Goal: Transaction & Acquisition: Obtain resource

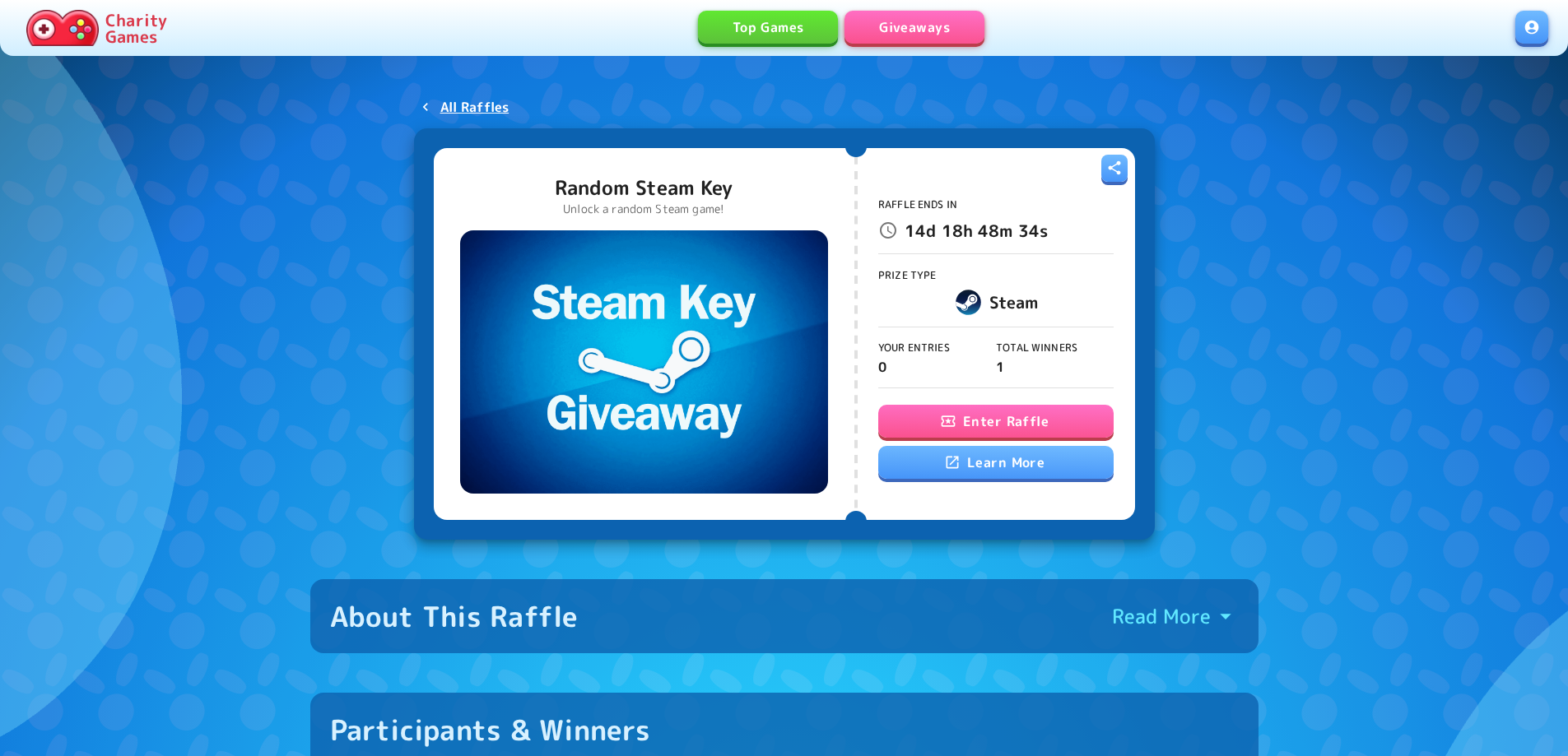
click at [1005, 417] on button "Enter Raffle" at bounding box center [996, 421] width 236 height 33
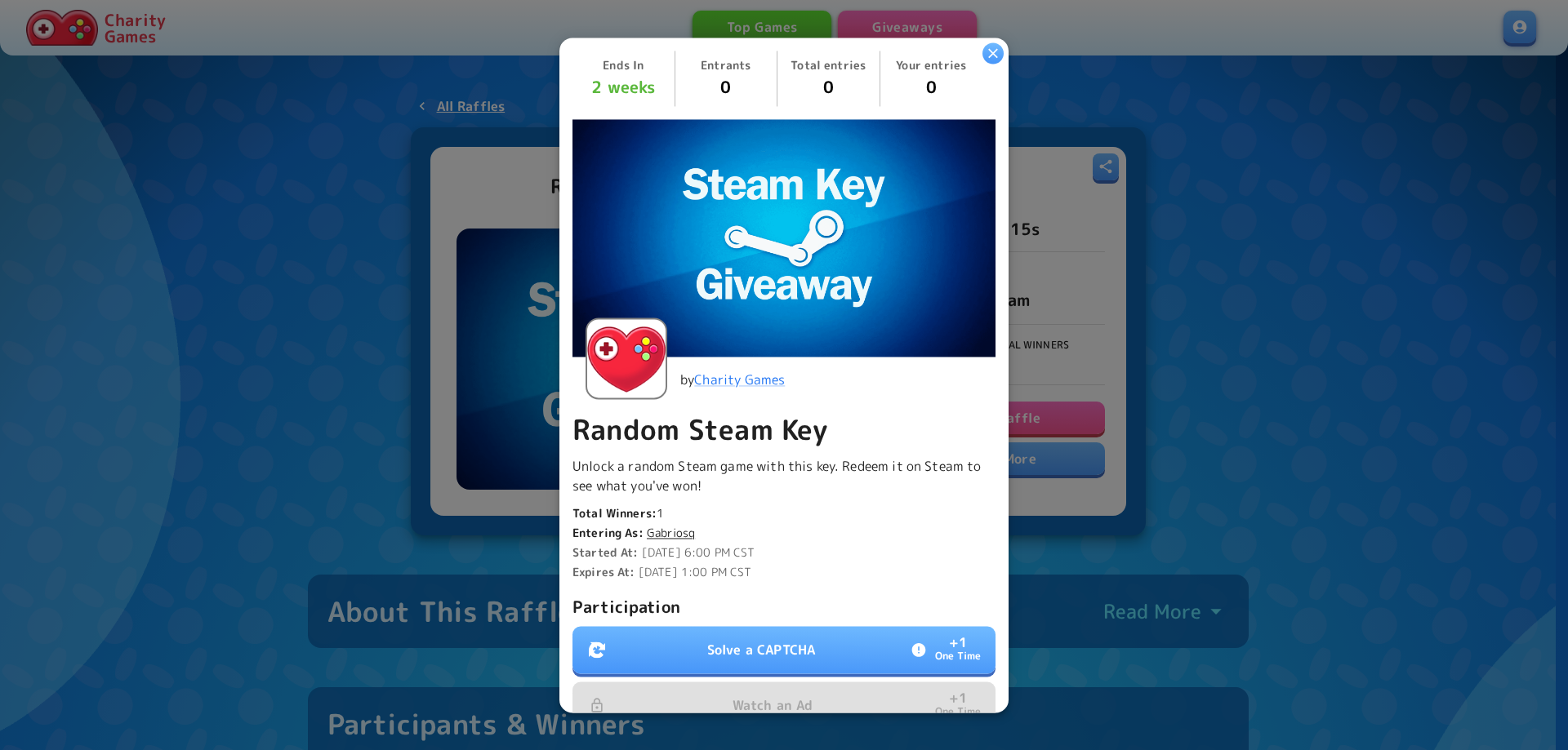
click at [759, 648] on p "Solve a CAPTCHA" at bounding box center [761, 650] width 108 height 20
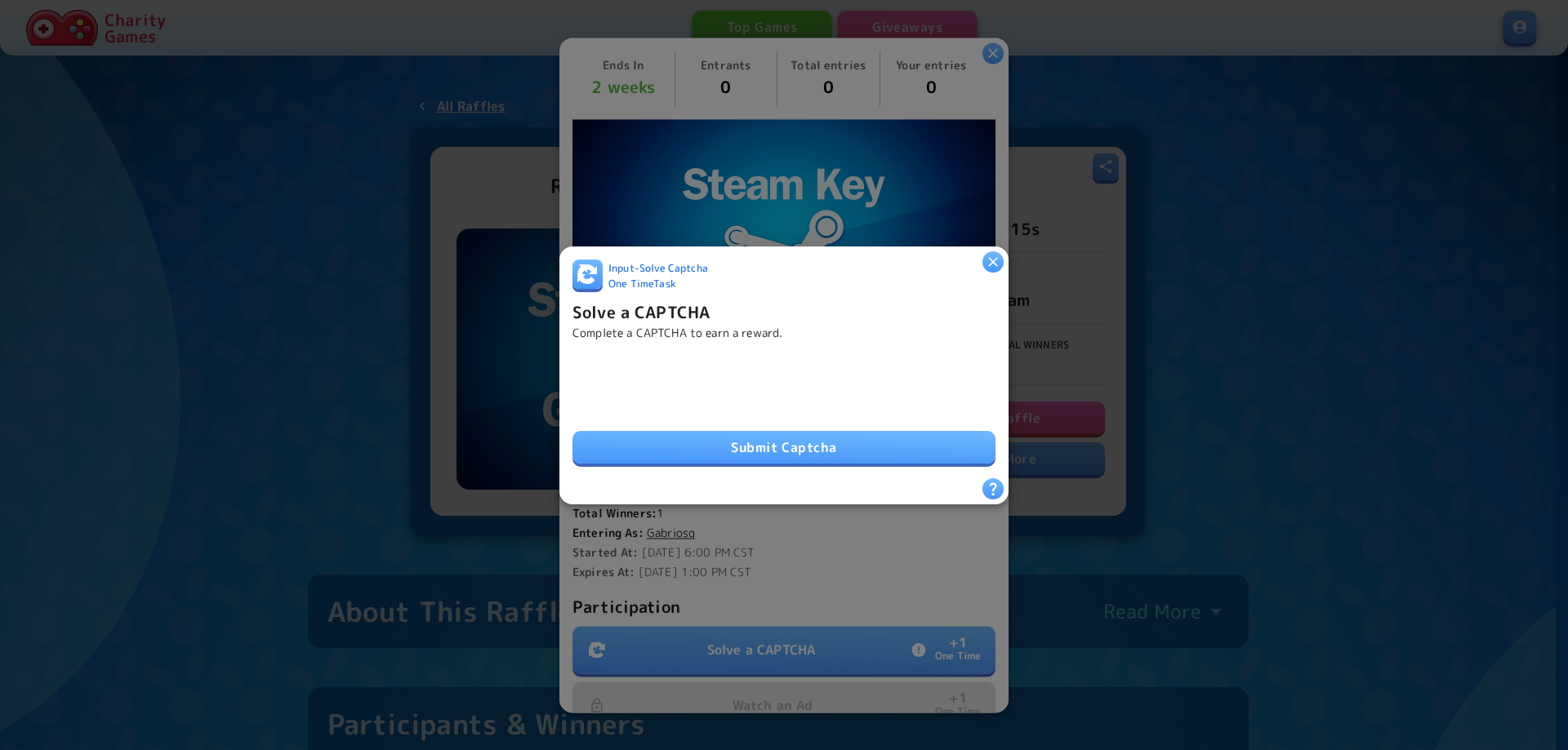
click at [768, 435] on button "Submit Captcha" at bounding box center [783, 447] width 423 height 33
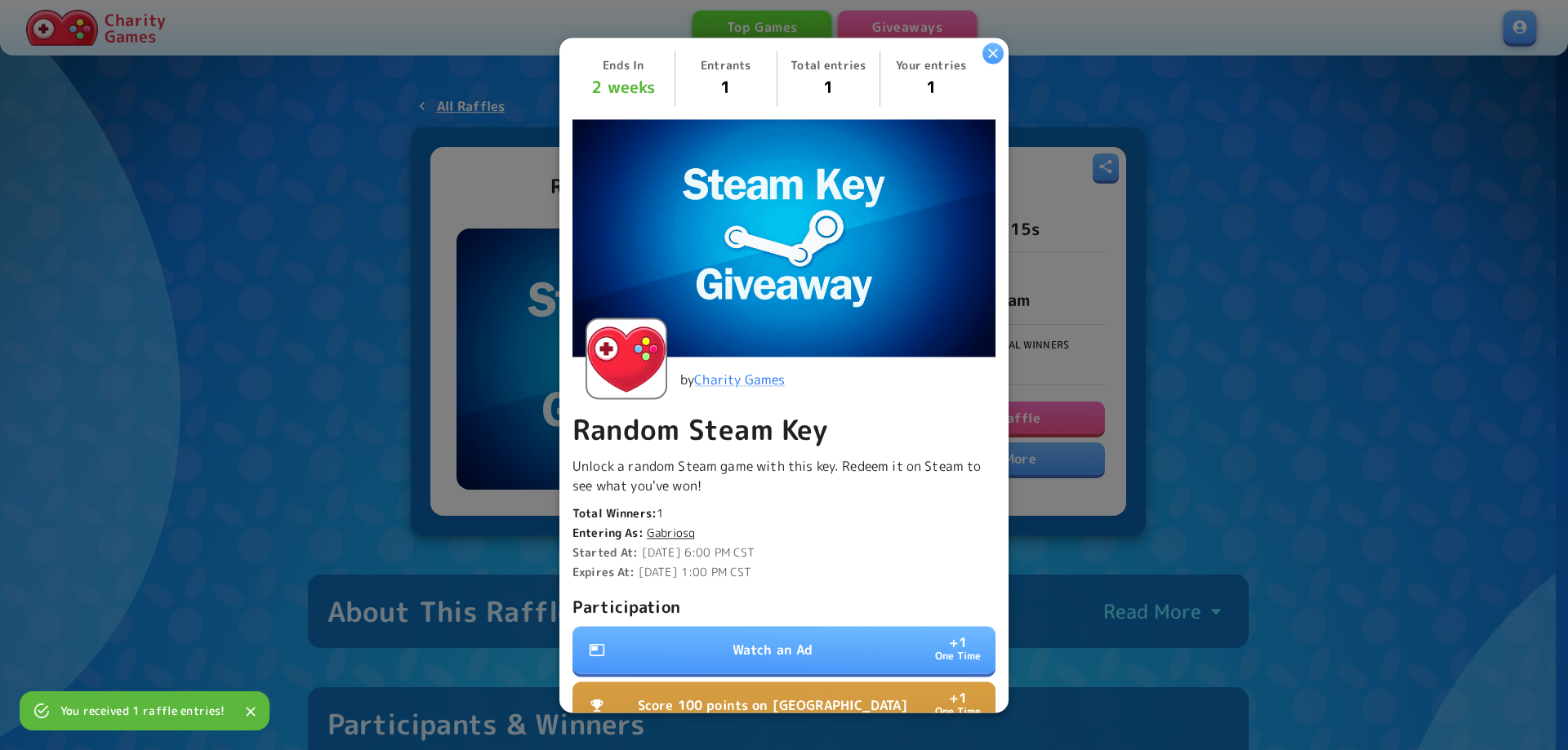
scroll to position [163, 0]
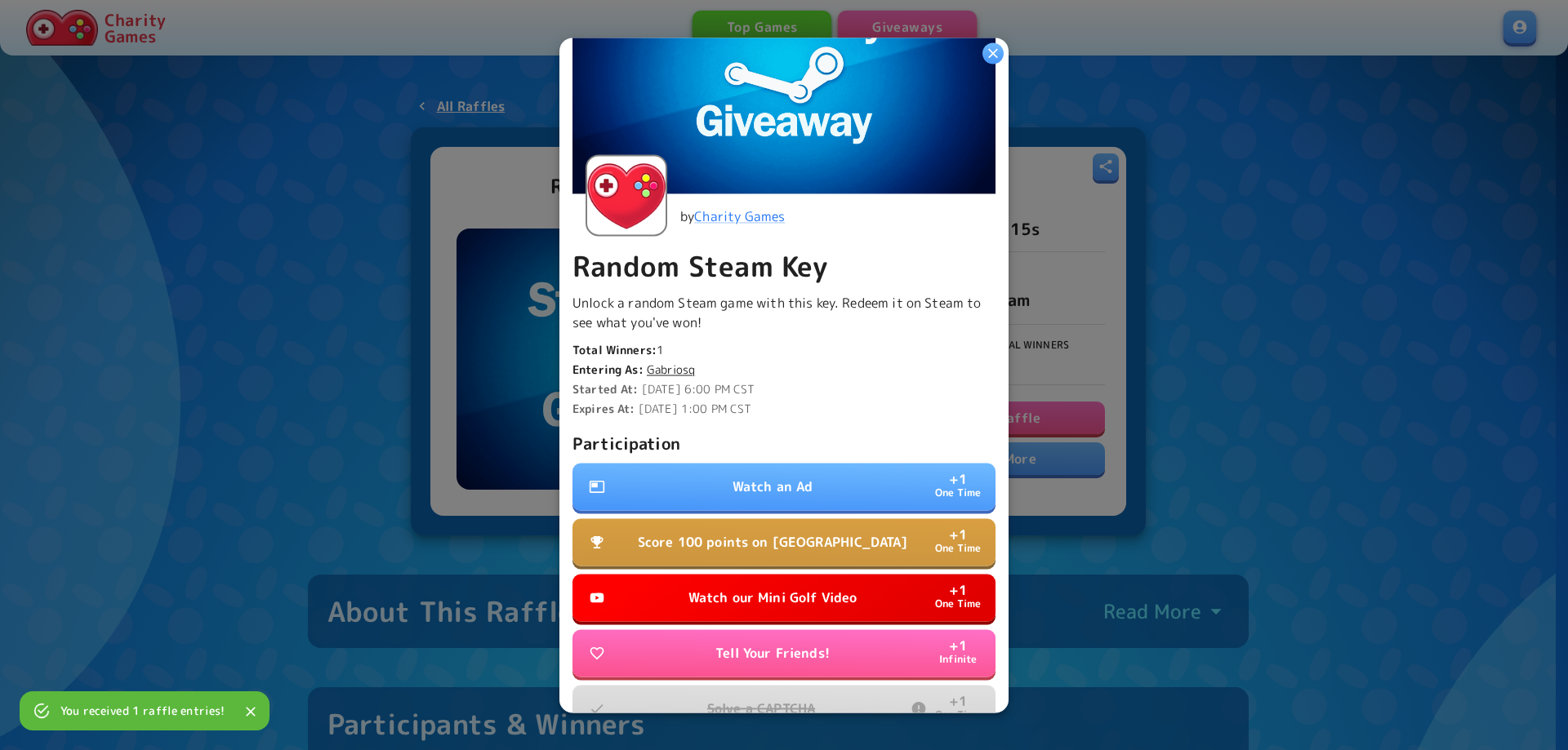
click at [780, 476] on p "Watch an Ad" at bounding box center [773, 486] width 81 height 20
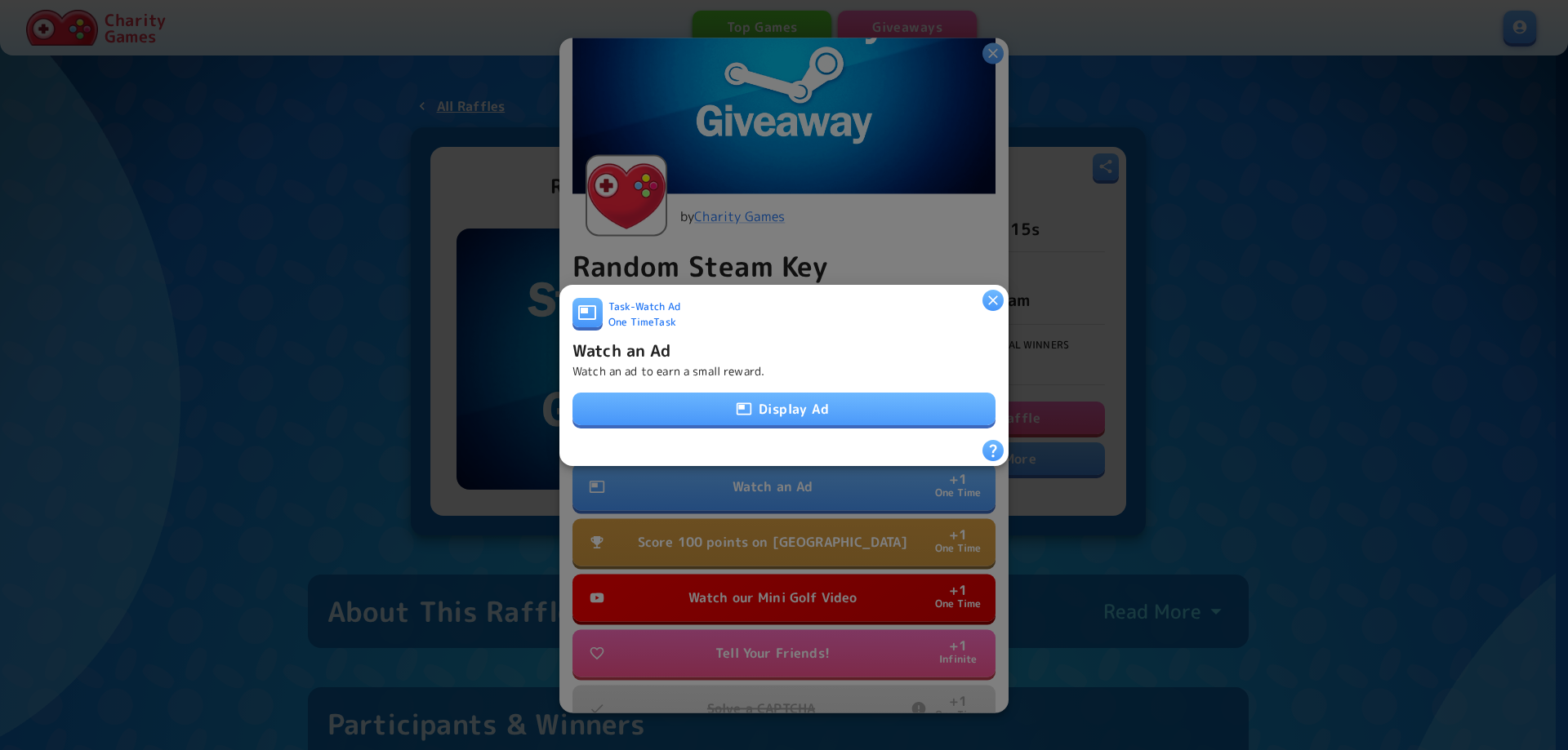
click at [768, 407] on button "Display Ad" at bounding box center [783, 409] width 423 height 33
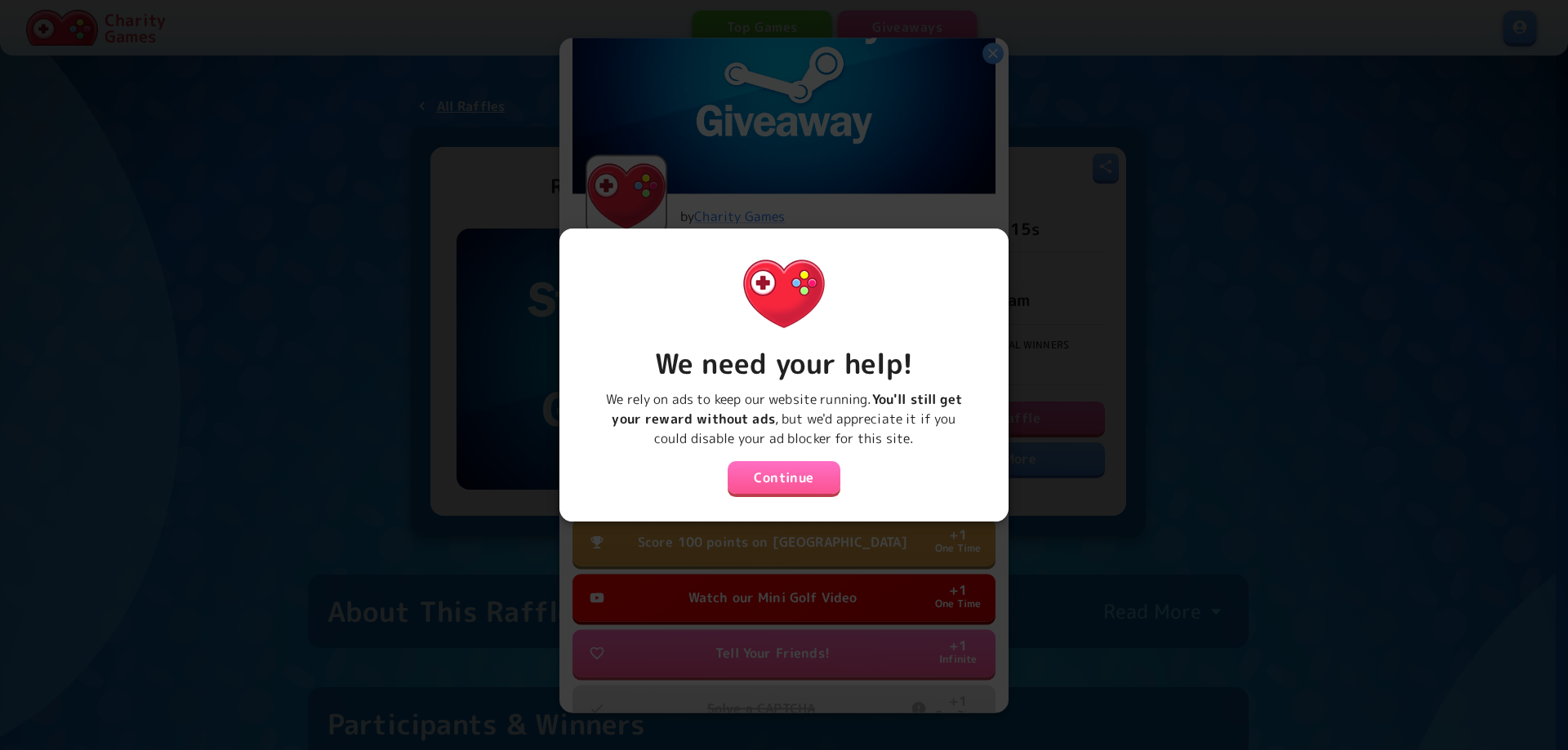
click at [762, 468] on button "Continue" at bounding box center [784, 477] width 113 height 33
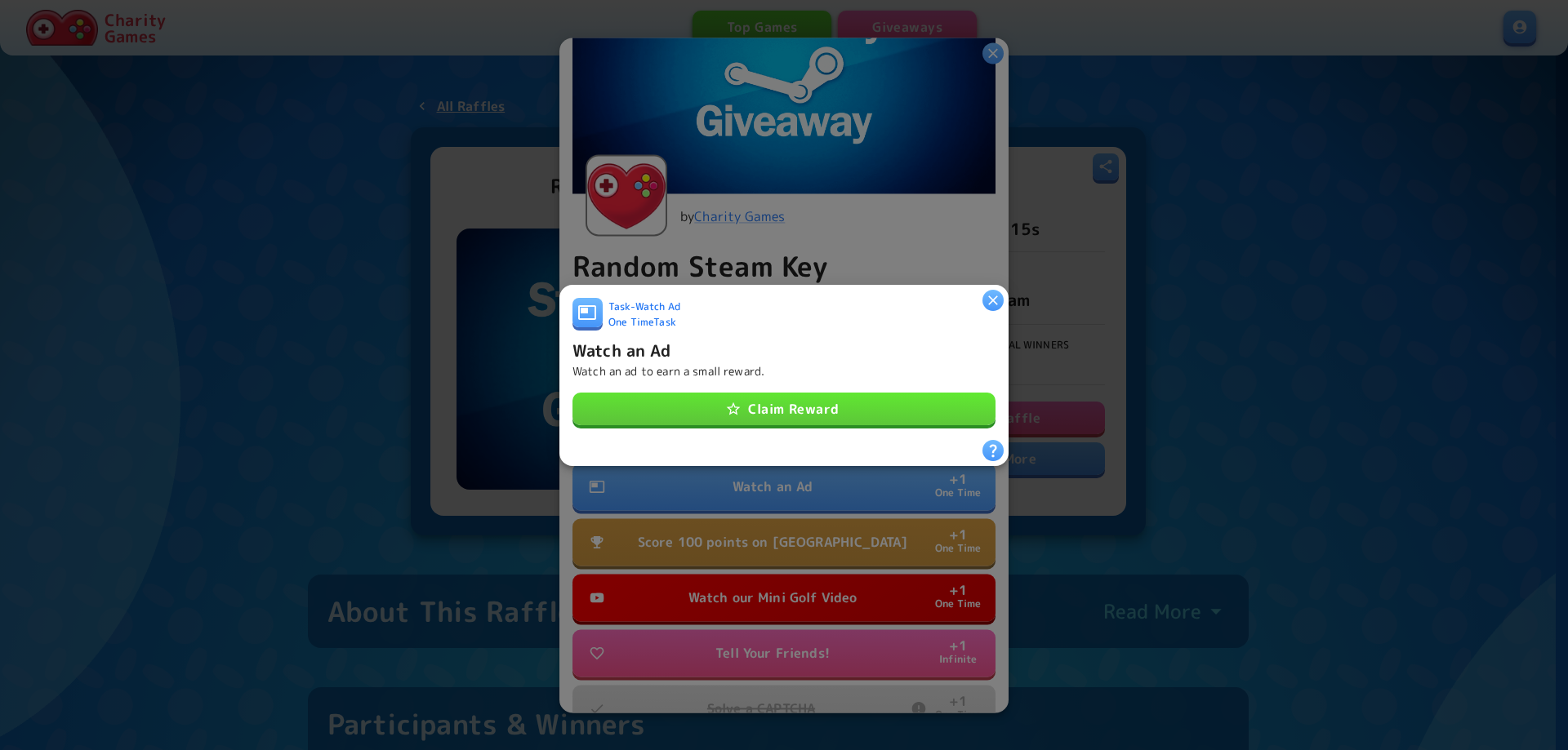
click at [764, 399] on button "Claim Reward" at bounding box center [783, 409] width 423 height 33
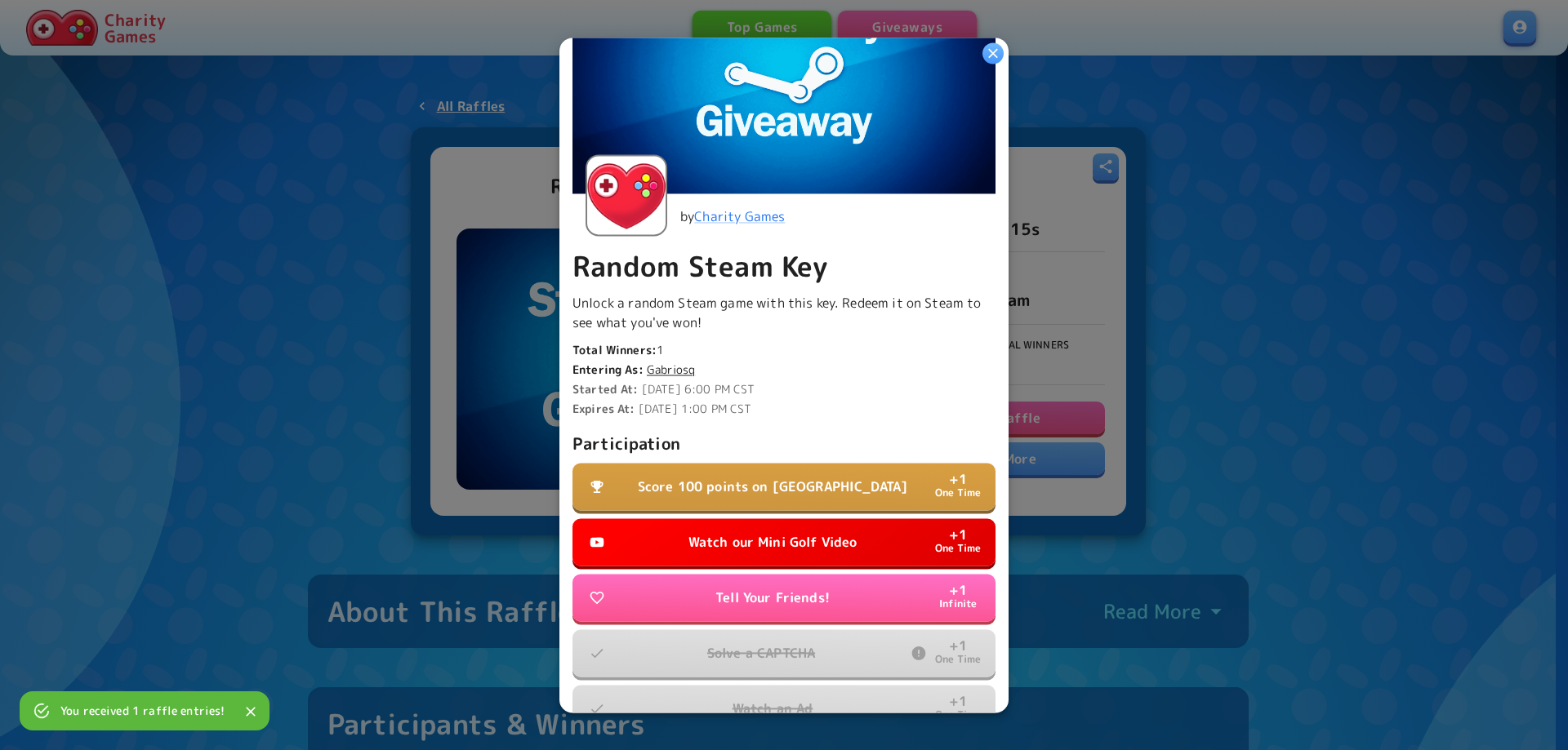
click at [749, 534] on p "Watch our Mini Golf Video" at bounding box center [773, 542] width 169 height 20
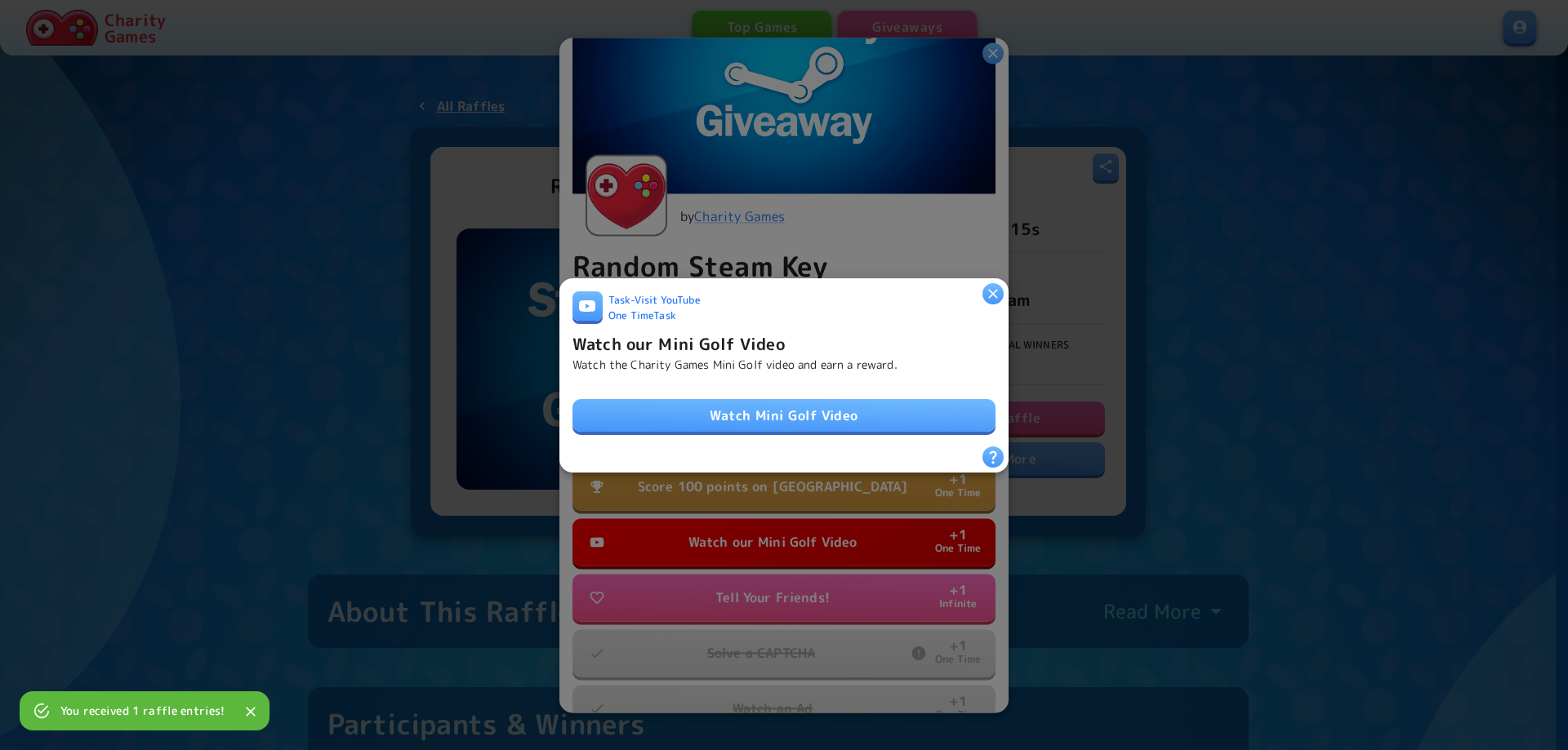
click at [768, 413] on link "Watch Mini Golf Video" at bounding box center [783, 415] width 423 height 33
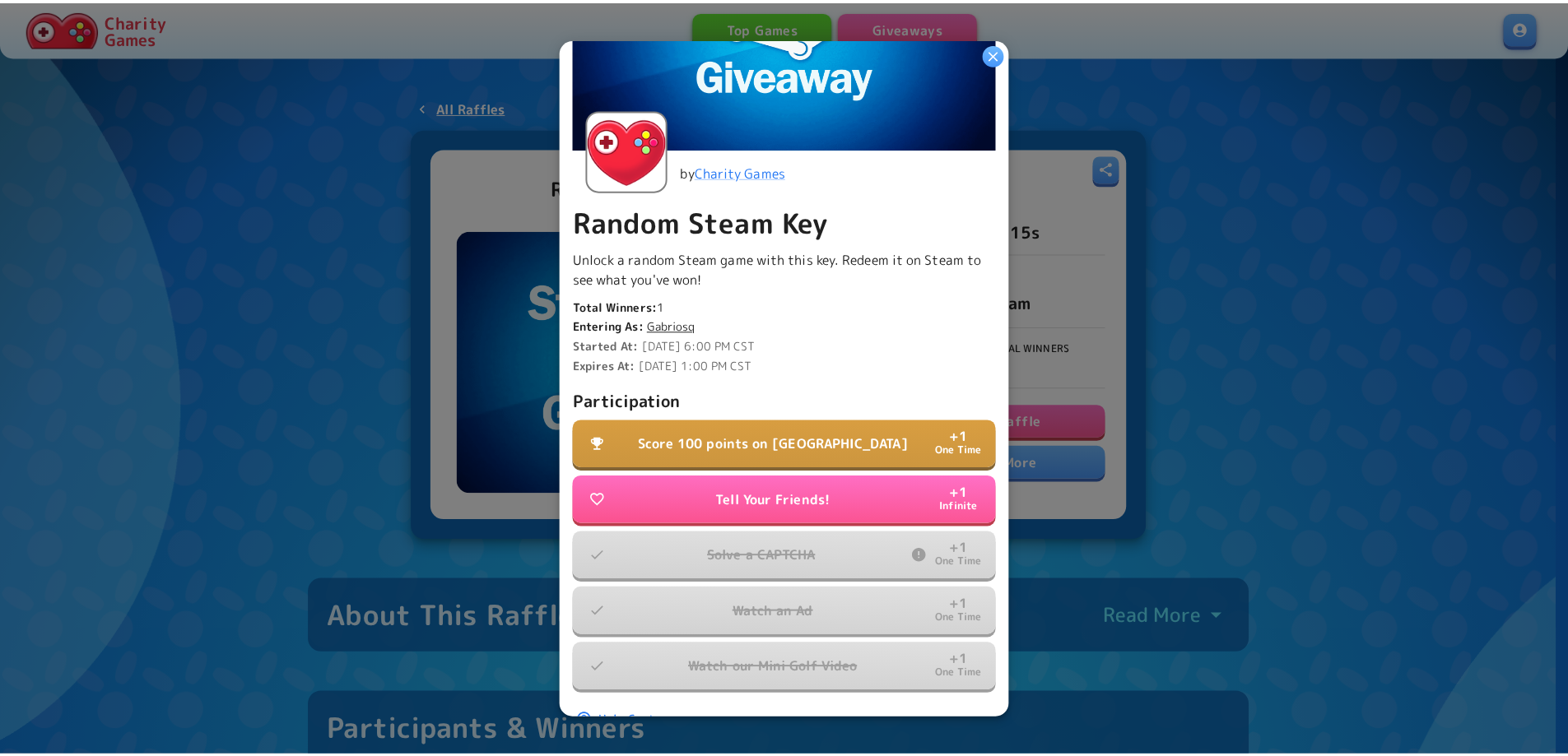
scroll to position [254, 0]
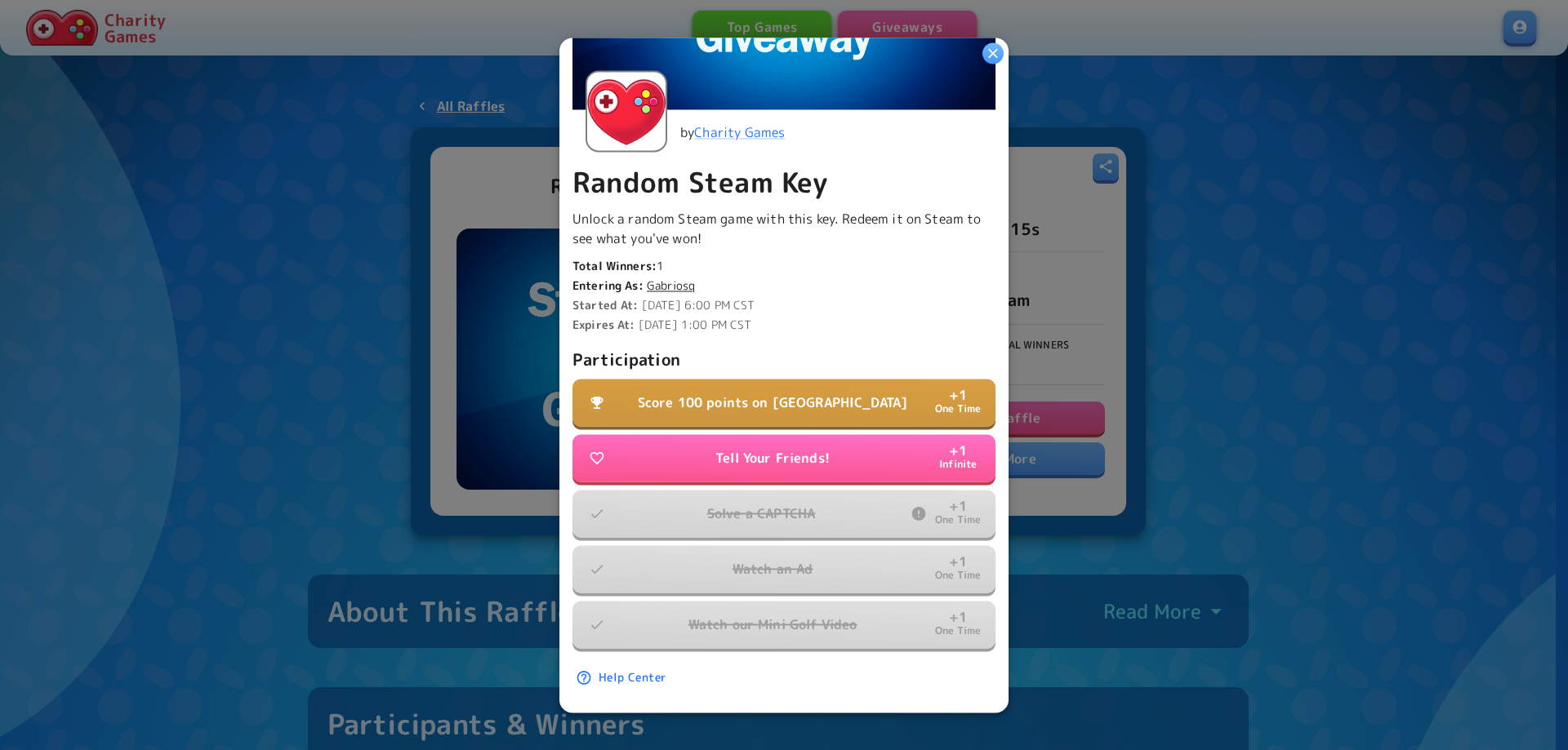
click at [796, 393] on p "Score 100 points on Tall Tower" at bounding box center [773, 403] width 271 height 20
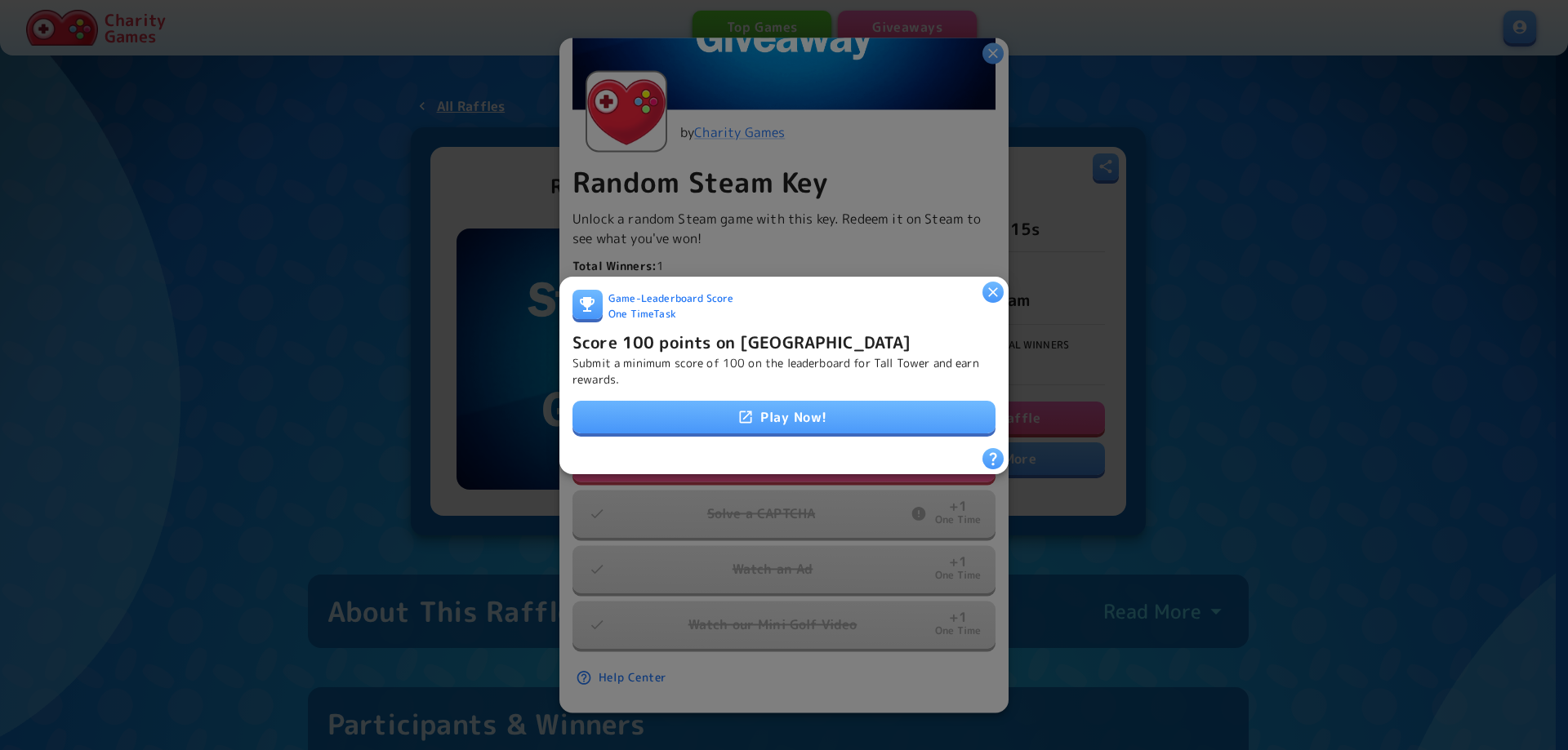
click at [796, 411] on link "Play Now!" at bounding box center [783, 417] width 423 height 33
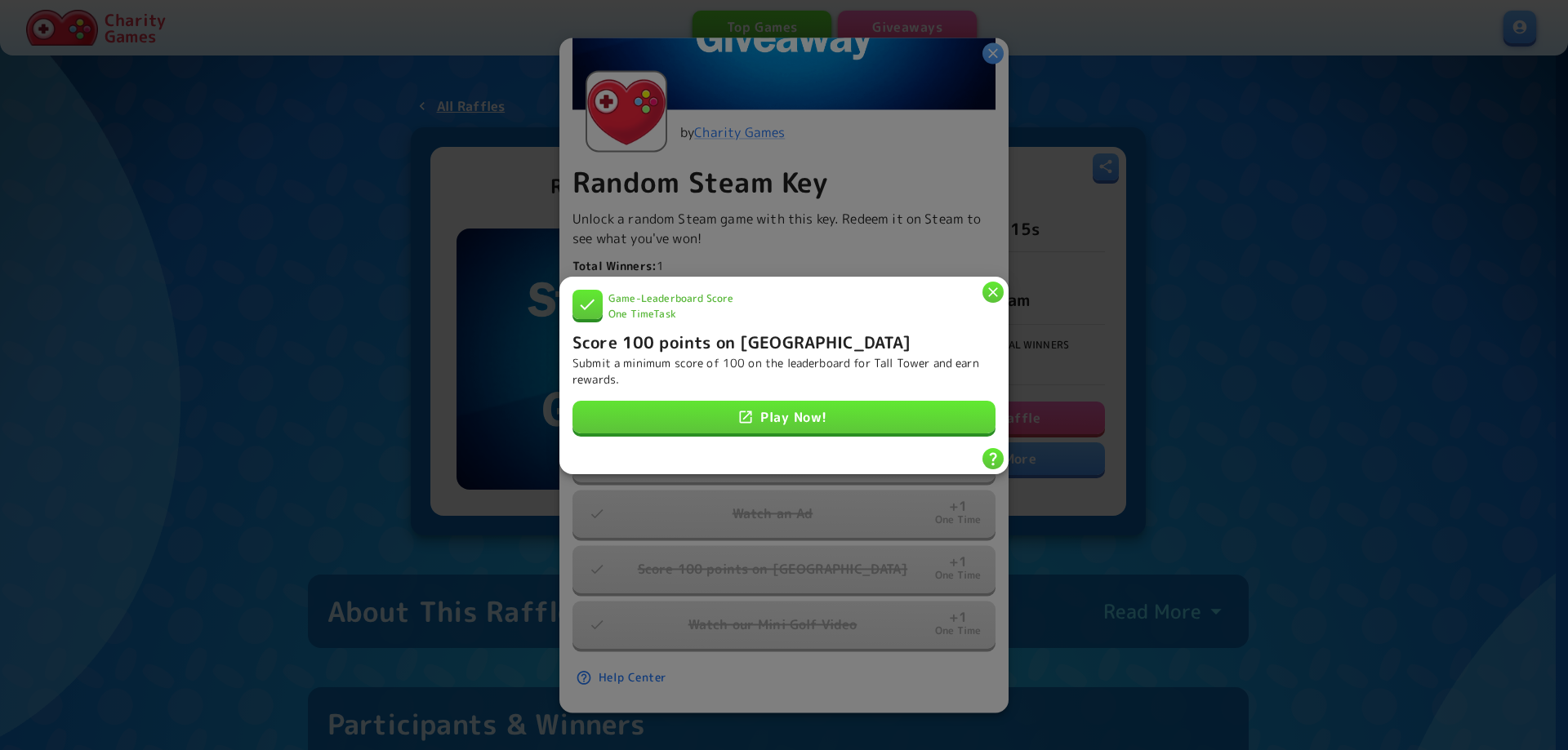
click at [1195, 355] on div at bounding box center [784, 375] width 1568 height 750
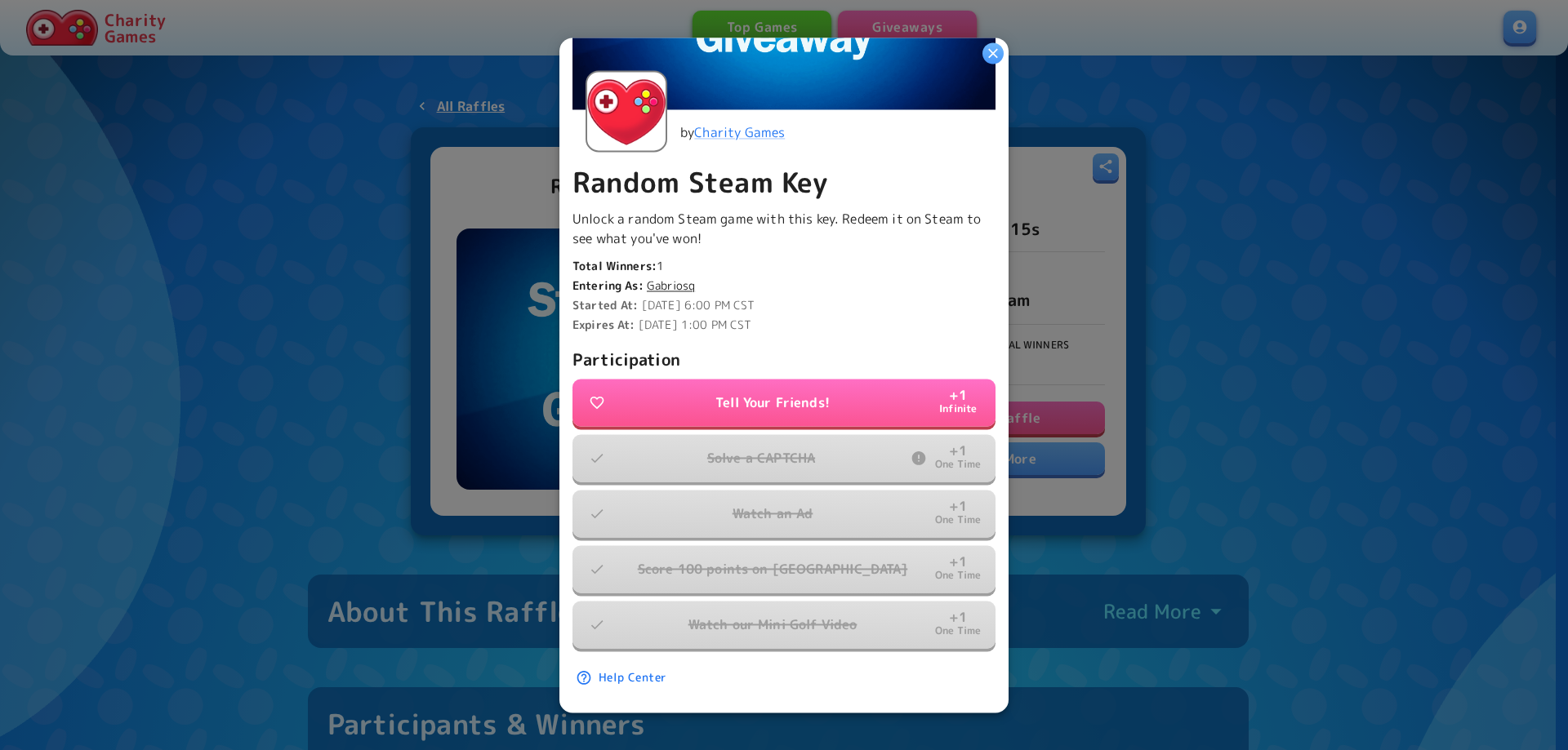
click at [1218, 408] on div at bounding box center [784, 375] width 1568 height 750
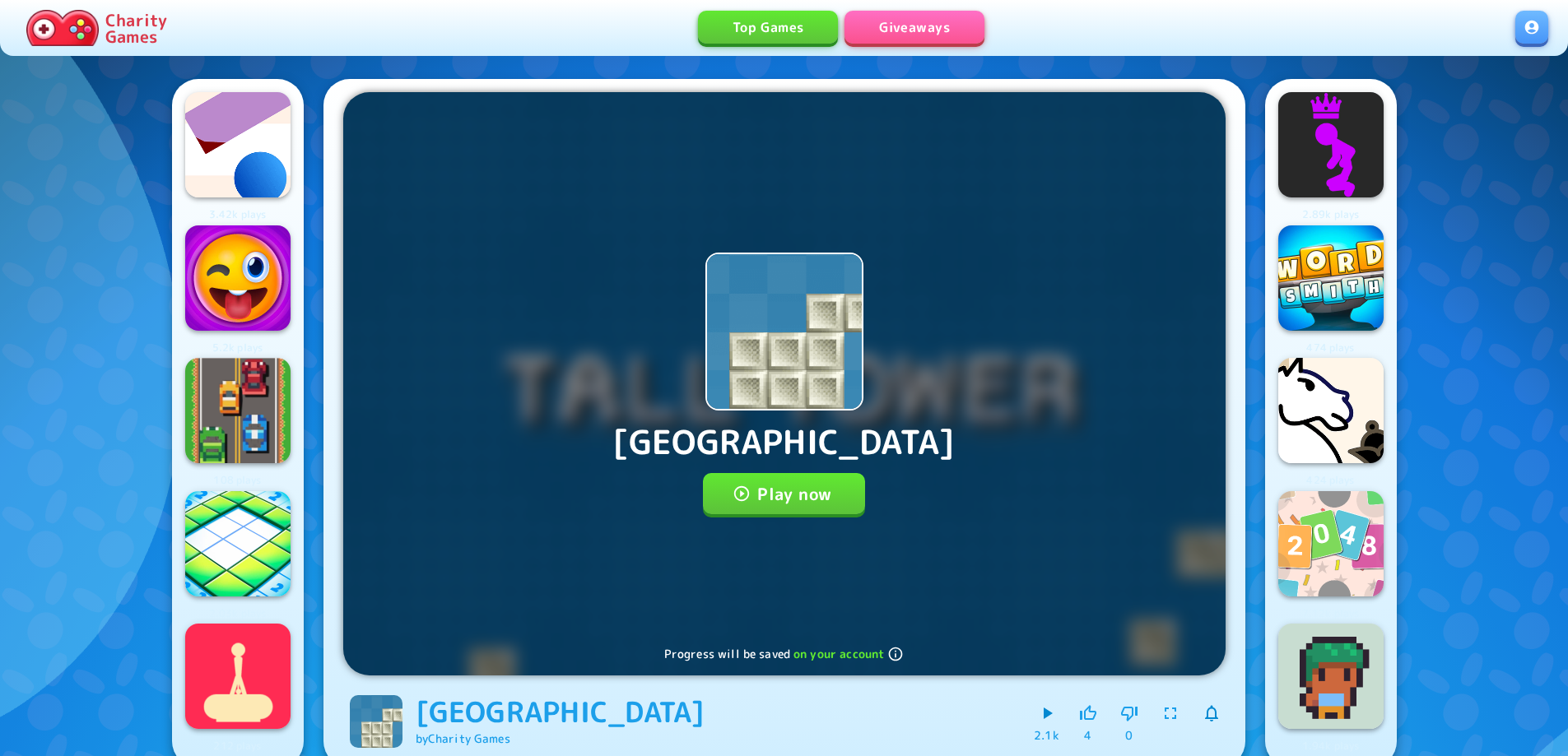
click at [788, 481] on button "Play now" at bounding box center [784, 493] width 162 height 41
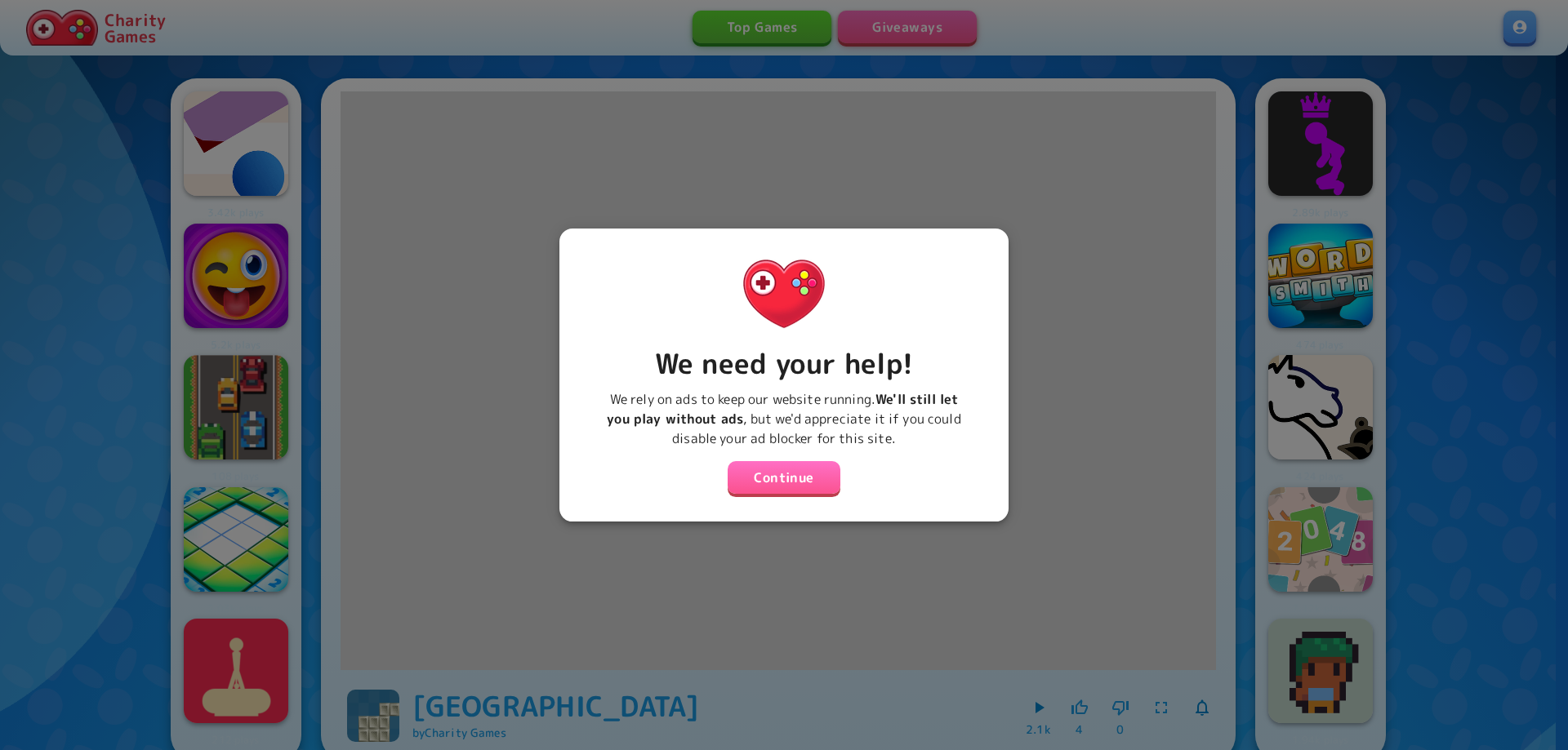
click at [775, 470] on button "Continue" at bounding box center [784, 477] width 113 height 33
